Goal: Communication & Community: Answer question/provide support

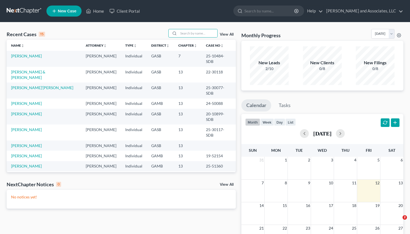
click at [189, 32] on input "search" at bounding box center [197, 33] width 39 height 8
type input "[PERSON_NAME]"
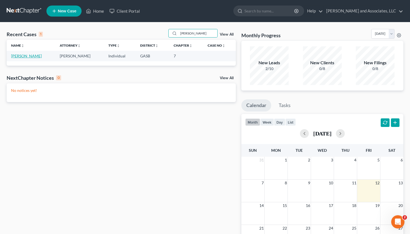
click at [29, 56] on link "[PERSON_NAME]" at bounding box center [26, 56] width 31 height 5
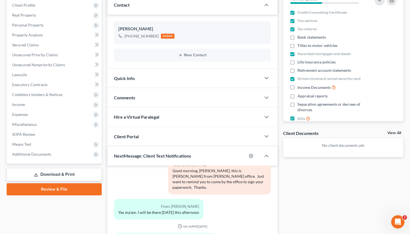
scroll to position [153, 0]
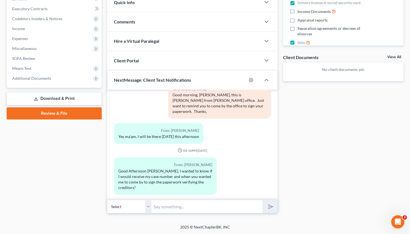
click at [170, 206] on input "text" at bounding box center [206, 207] width 111 height 14
type input "M"
type input "Good Afternoon, [PERSON_NAME]. [PERSON_NAME] was in route to the office [DATE] …"
click at [266, 202] on button "submit" at bounding box center [269, 206] width 15 height 13
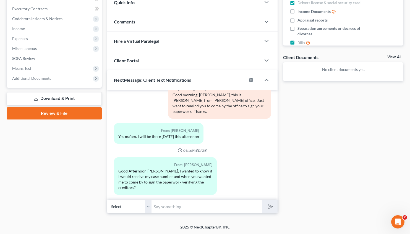
scroll to position [0, 0]
click at [198, 205] on input "text" at bounding box center [206, 207] width 111 height 14
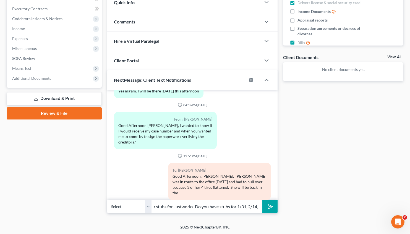
scroll to position [0, 201]
type input "office [DATE]. Please make arrangements to sign. In the interim, I have an inqu…"
click at [267, 207] on icon "submit" at bounding box center [270, 207] width 8 height 8
click at [204, 207] on input "text" at bounding box center [206, 207] width 111 height 14
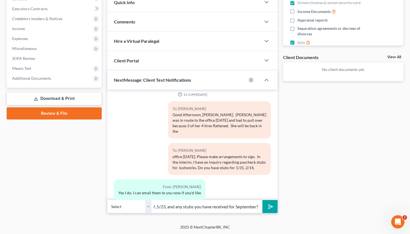
scroll to position [0, 41]
type input "3/28, 4/11, 4/25, 5/9, 5/23, and any stubs you have received for September?"
click at [262, 200] on button "submit" at bounding box center [269, 206] width 15 height 13
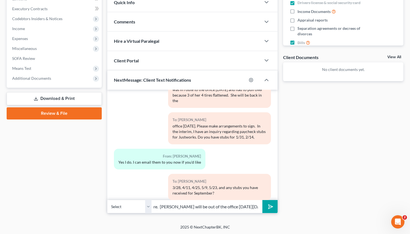
scroll to position [0, 199]
type input "Yes, please email them to me now. Before we can obtain you a case number, we ne…"
click at [262, 200] on button "submit" at bounding box center [269, 206] width 15 height 13
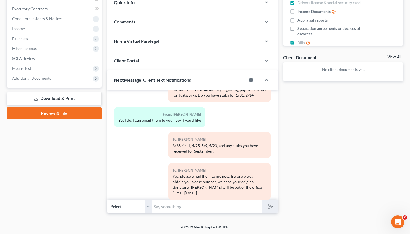
type input "P"
type input "I have reviewed the updated credit reports. Do you want me to remove Ford Motor…"
click at [270, 207] on icon "submit" at bounding box center [270, 207] width 8 height 8
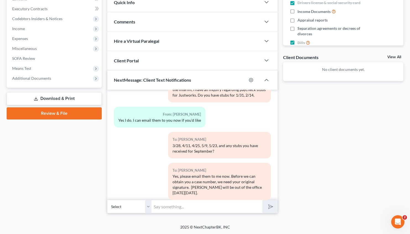
click at [232, 206] on input "text" at bounding box center [206, 207] width 111 height 14
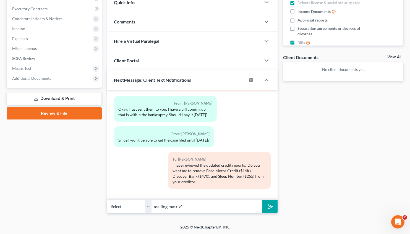
type input "mailing matrix?"
click at [262, 200] on button "submit" at bounding box center [269, 206] width 15 height 13
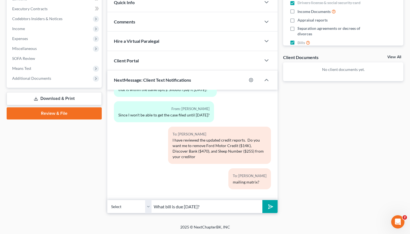
type input "What bill is due [DATE]?"
click at [262, 200] on button "submit" at bounding box center [269, 206] width 15 height 13
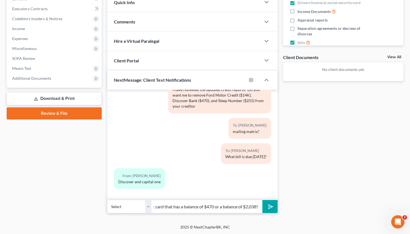
scroll to position [0, 55]
type input "Which Discover - the credit card that has a balance of $470 or a balance of $2,…"
click at [262, 200] on button "submit" at bounding box center [269, 206] width 15 height 13
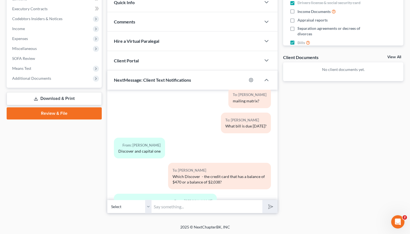
scroll to position [481, 0]
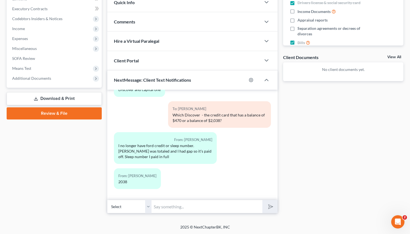
click at [157, 204] on input "text" at bounding box center [206, 207] width 111 height 14
type input "Ok, do you have a Discover credit card that you owe $470.00"
click at [262, 200] on button "submit" at bounding box center [269, 206] width 15 height 13
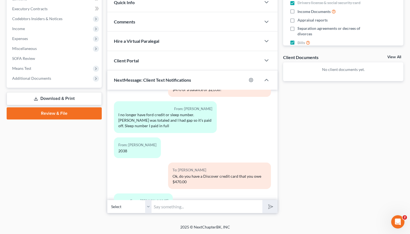
scroll to position [537, 0]
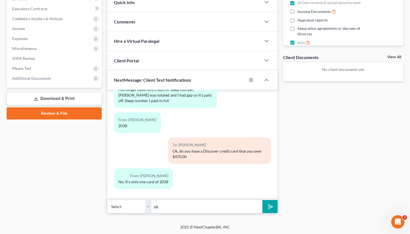
type input "ok"
click at [262, 200] on button "submit" at bounding box center [269, 206] width 15 height 13
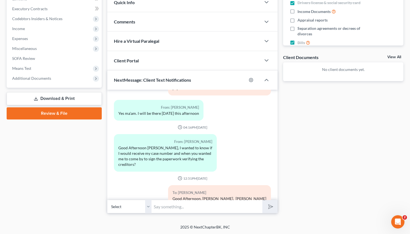
scroll to position [0, 0]
